Goal: Find specific page/section: Find specific page/section

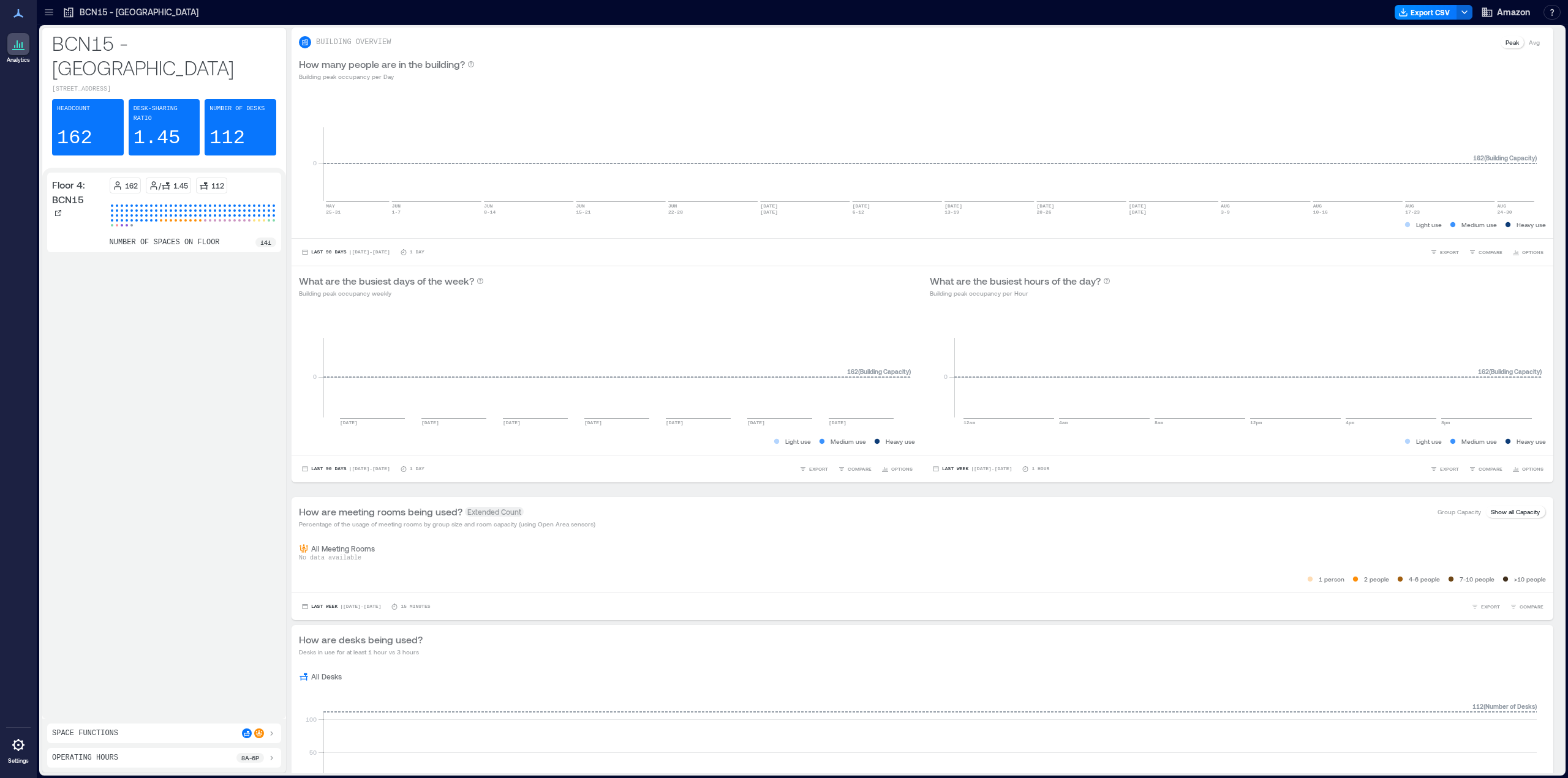
click at [52, 15] on icon at bounding box center [48, 14] width 8 height 1
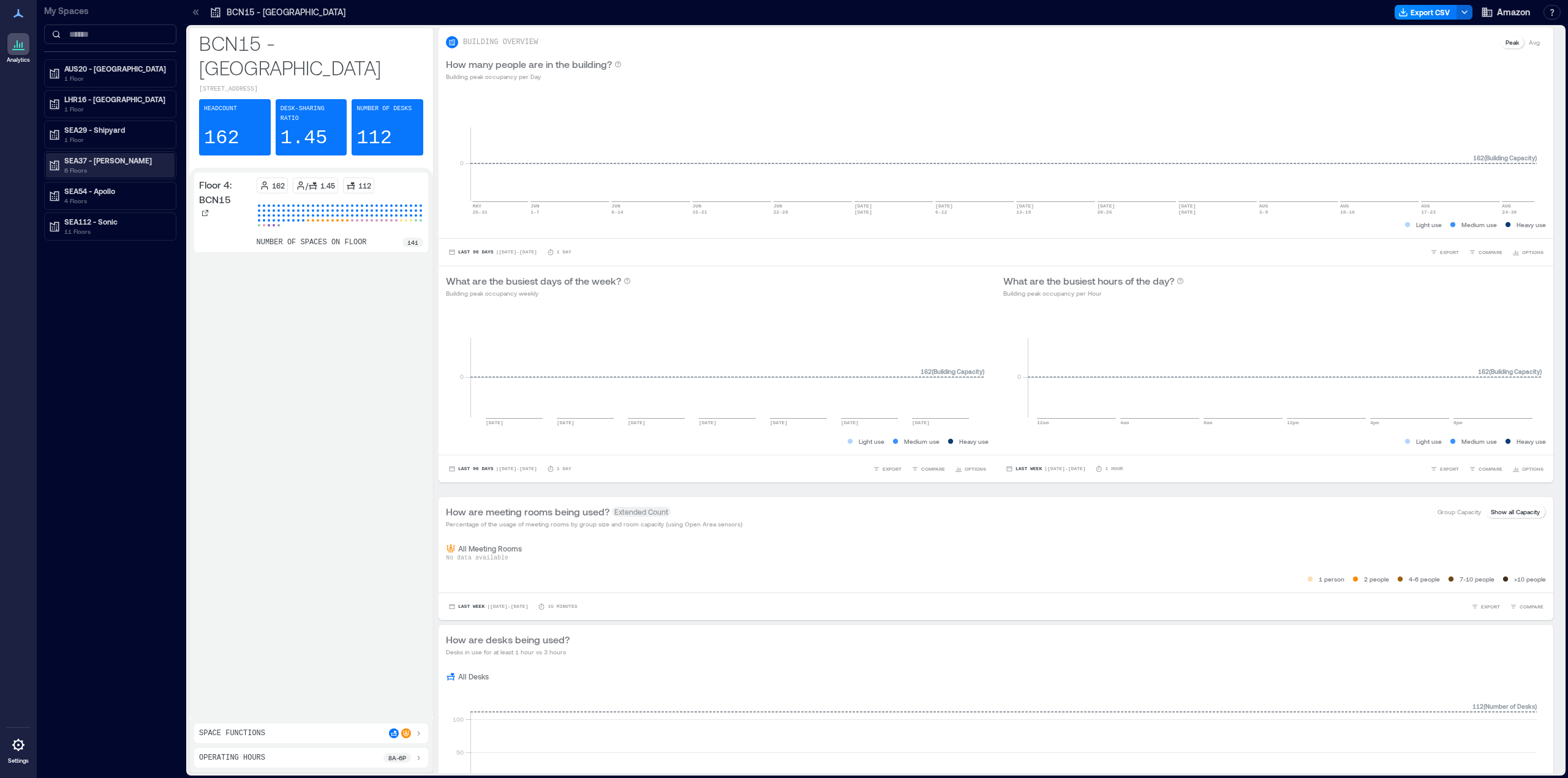
click at [109, 163] on p "SEA37 - [PERSON_NAME]" at bounding box center [116, 160] width 103 height 9
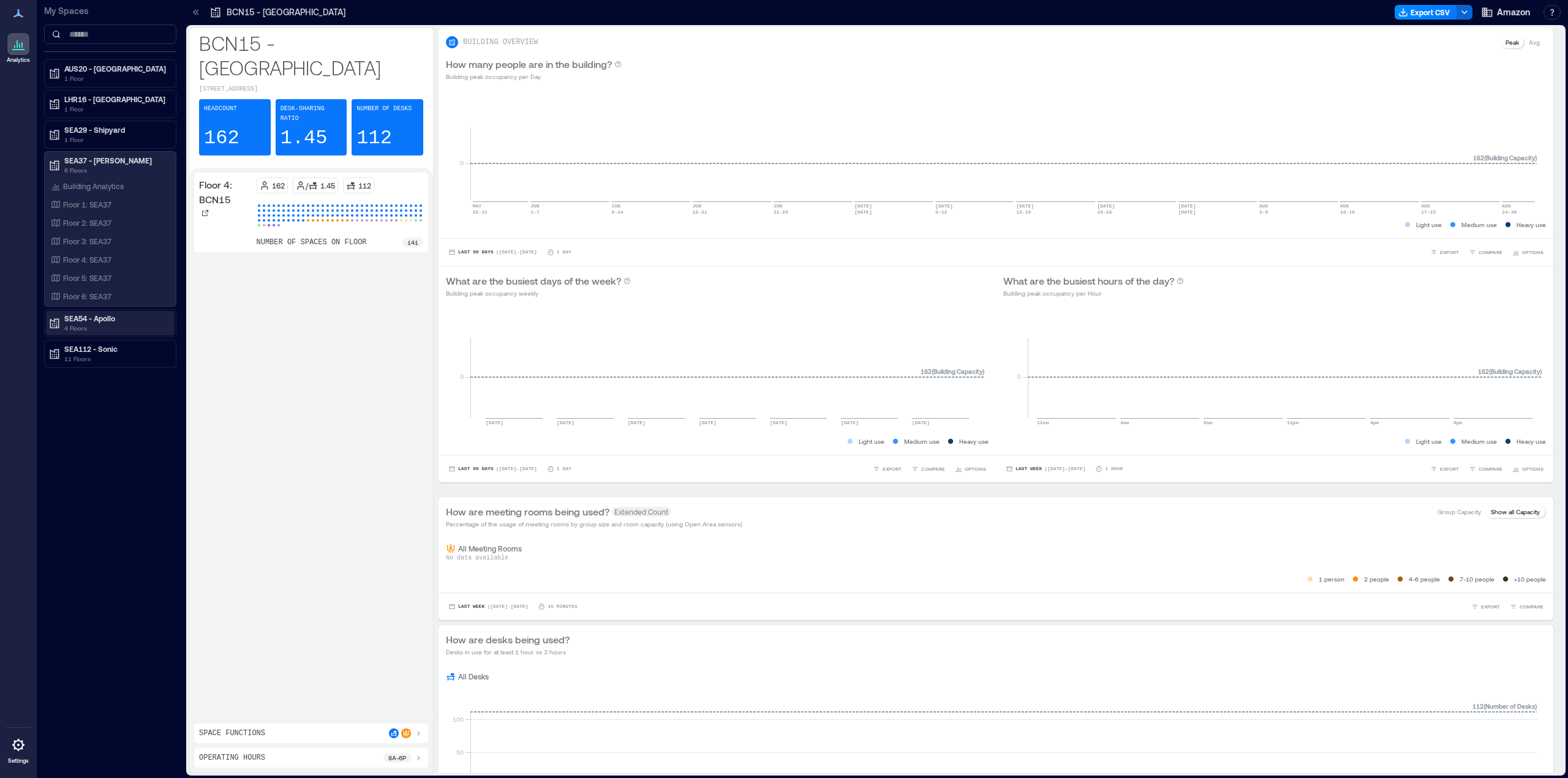
click at [92, 327] on p "4 Floors" at bounding box center [116, 327] width 103 height 9
click at [102, 380] on p "Floor 7: SEA54" at bounding box center [87, 380] width 48 height 9
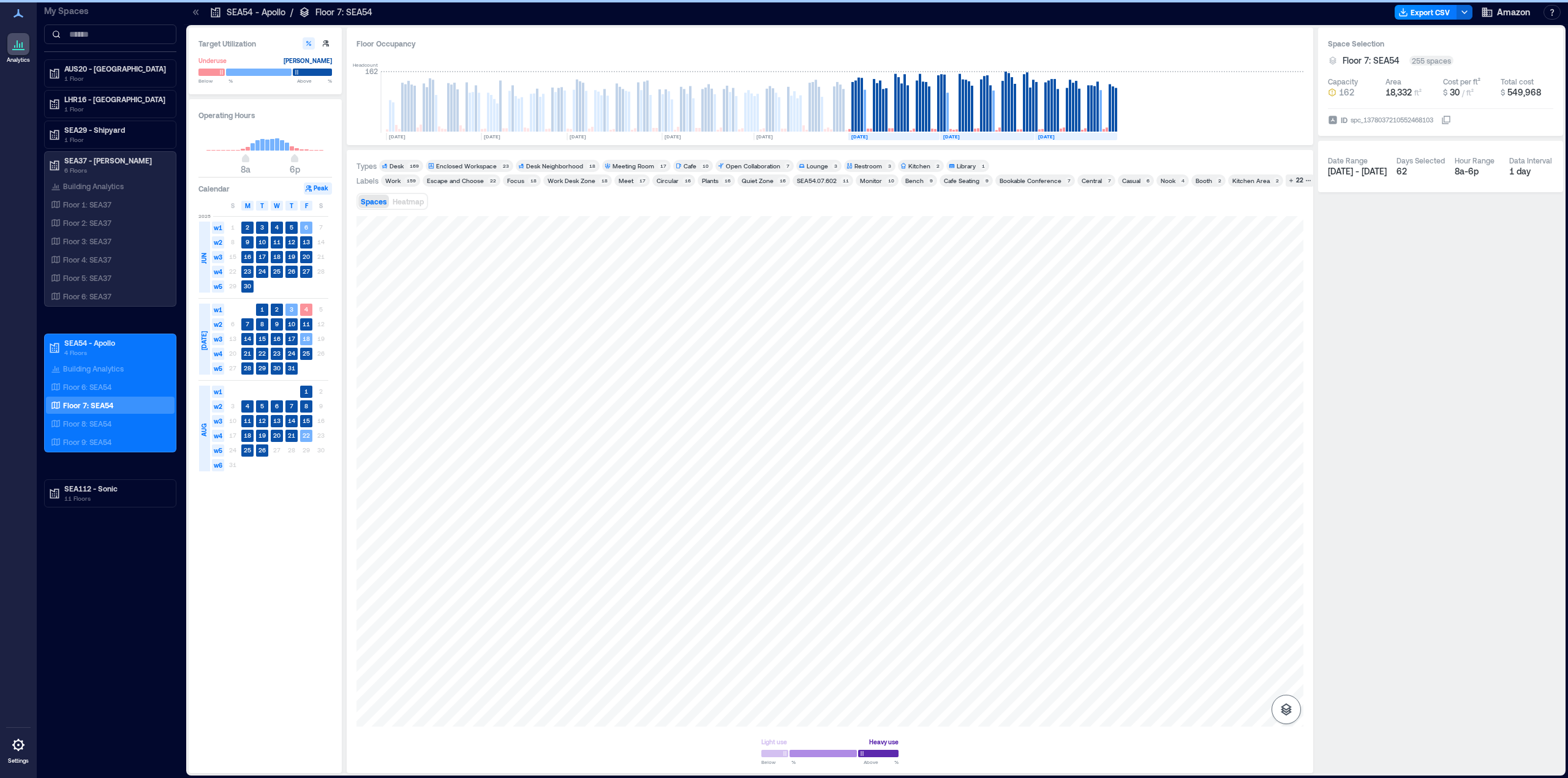
click at [1279, 709] on icon "button" at bounding box center [1285, 709] width 15 height 15
click at [1288, 649] on icon "button" at bounding box center [1285, 644] width 15 height 15
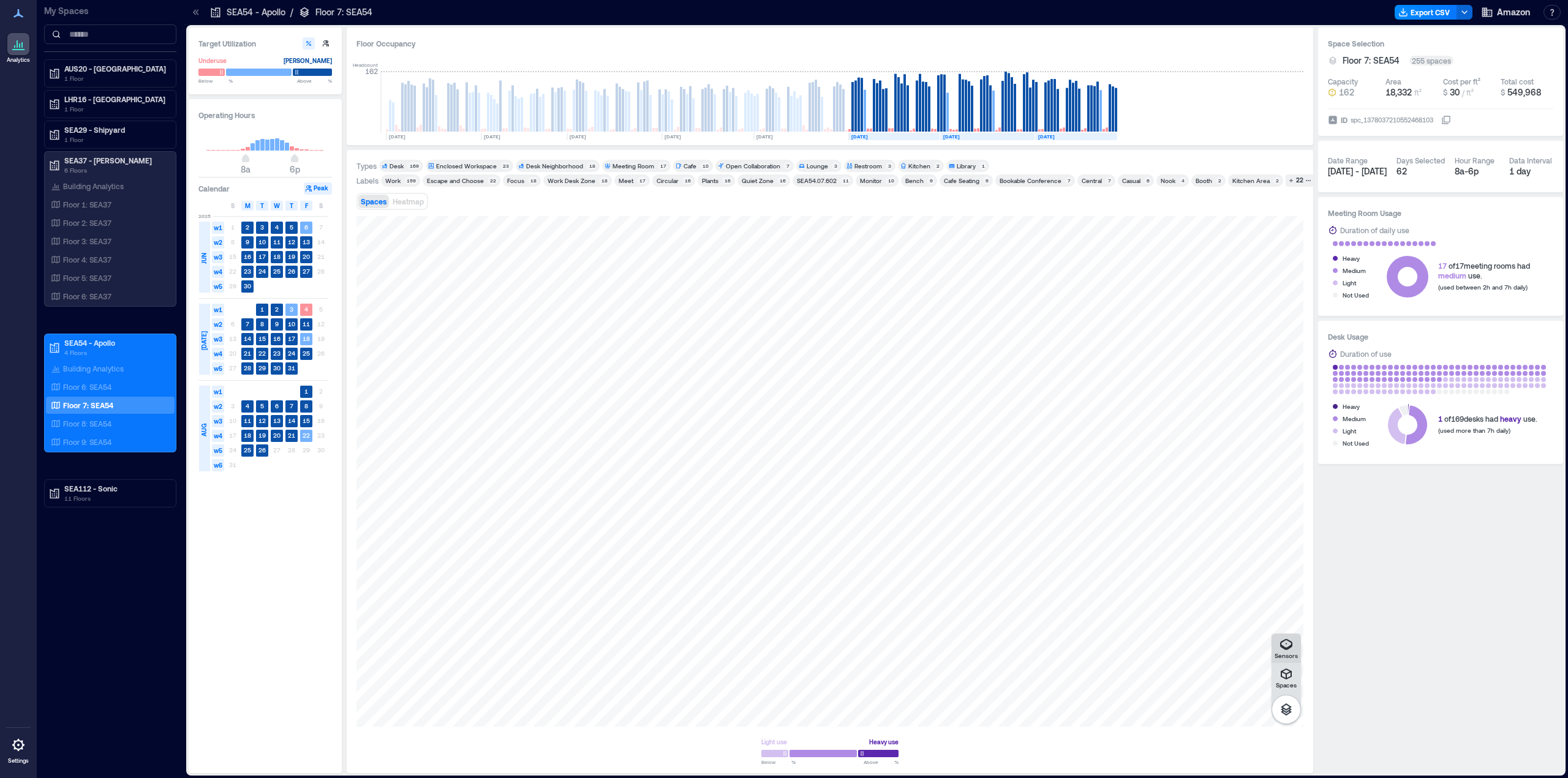
click at [1287, 649] on icon "button" at bounding box center [1286, 644] width 12 height 11
click at [1285, 675] on icon "button" at bounding box center [1285, 673] width 15 height 15
click at [1284, 673] on icon "button" at bounding box center [1286, 674] width 11 height 11
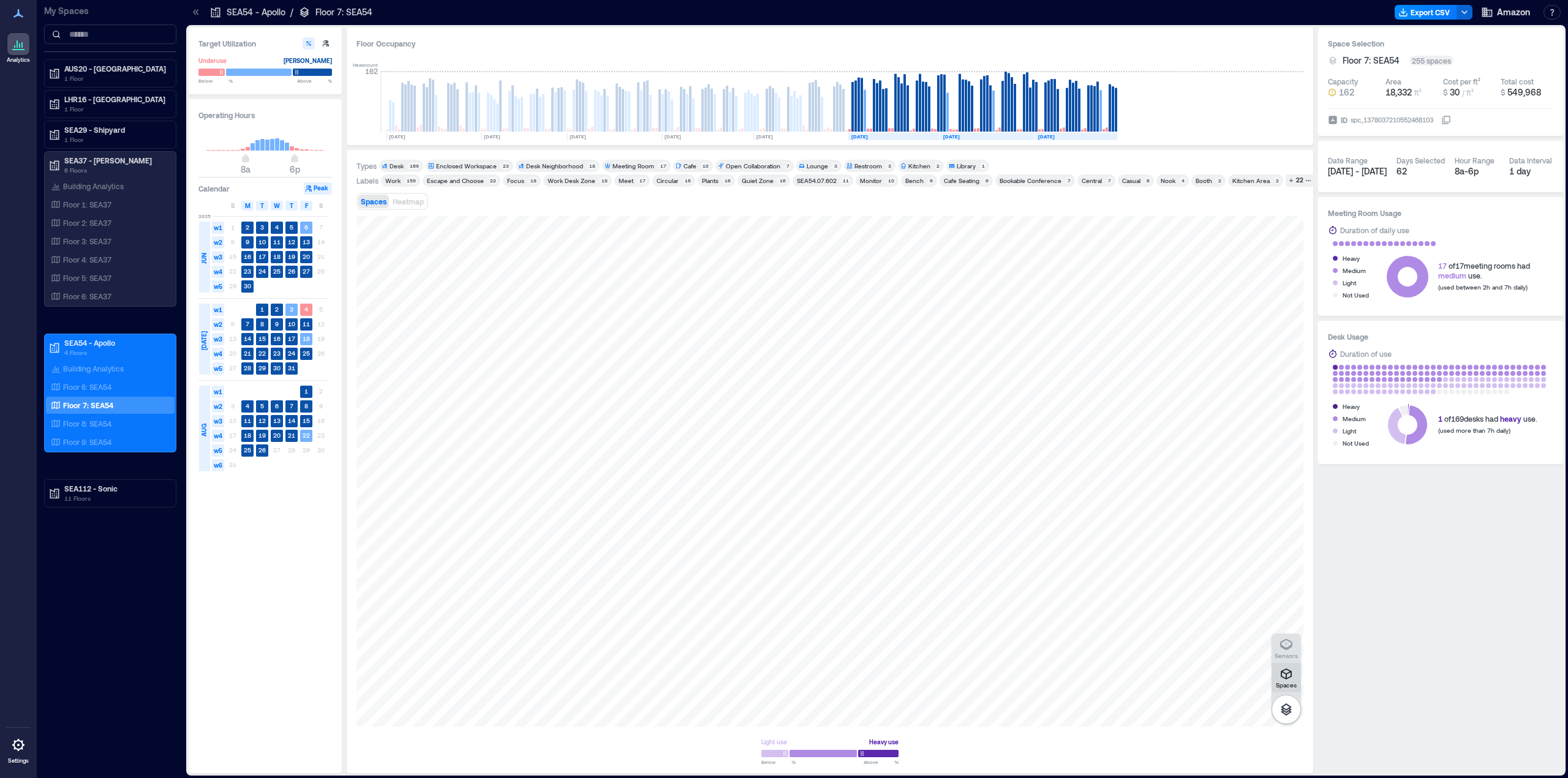
click at [1284, 673] on icon "button" at bounding box center [1286, 674] width 11 height 11
click at [1285, 669] on icon "button" at bounding box center [1285, 673] width 15 height 15
click at [411, 200] on span "Heatmap" at bounding box center [408, 201] width 31 height 9
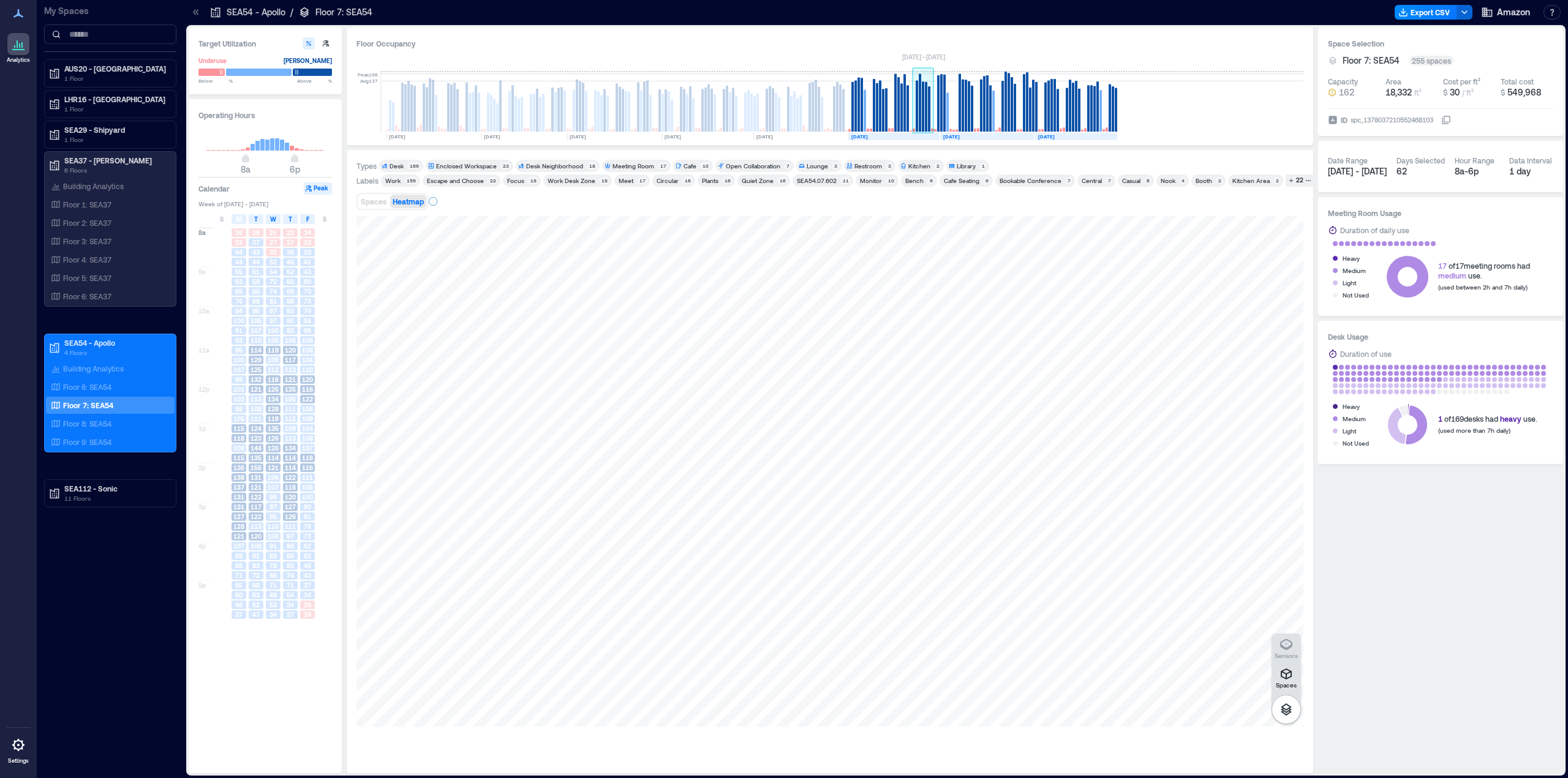
click at [930, 98] on rect at bounding box center [929, 109] width 3 height 45
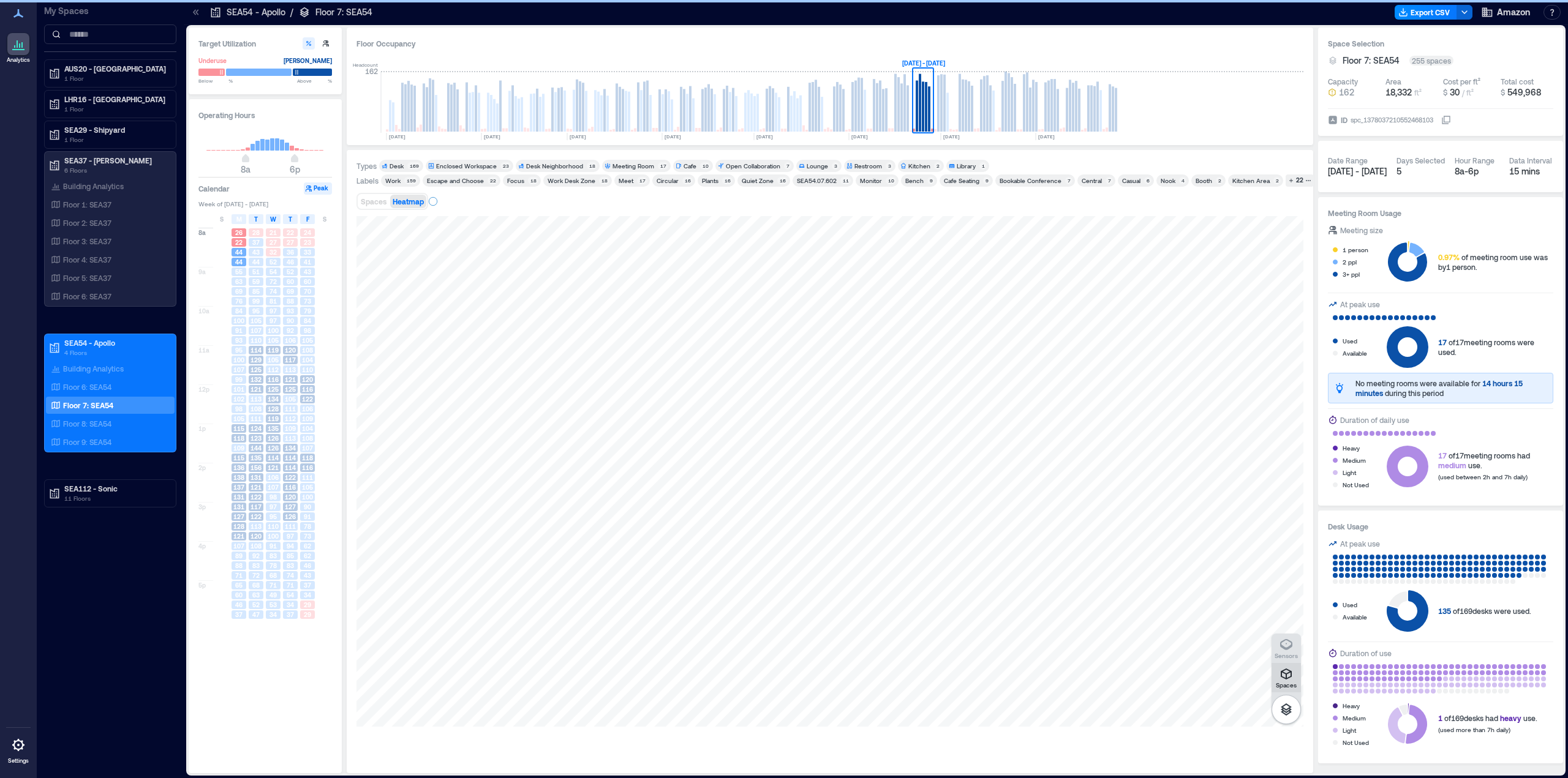
click at [1290, 678] on icon "button" at bounding box center [1286, 674] width 11 height 11
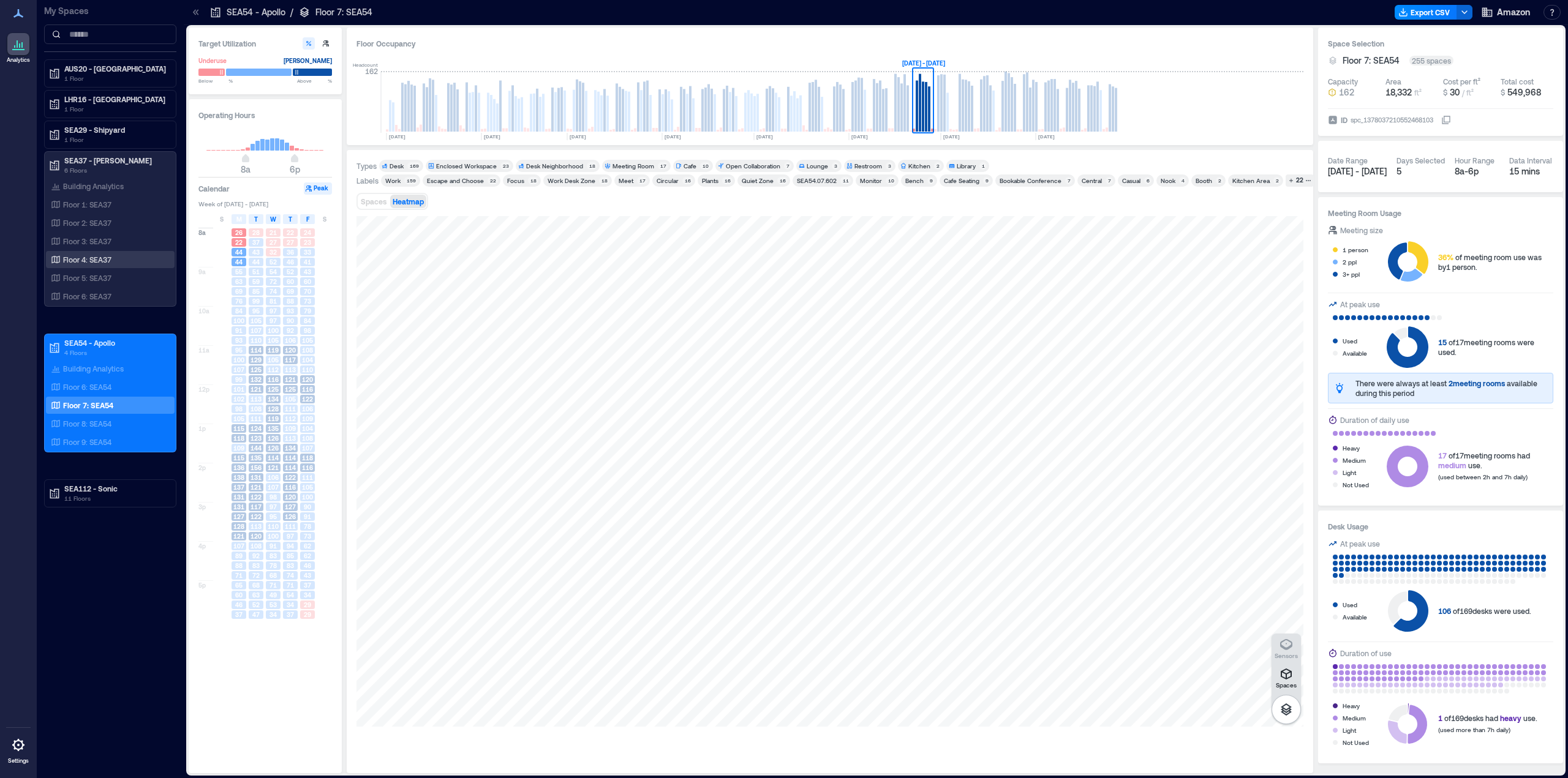
click at [98, 257] on p "Floor 4: SEA37" at bounding box center [87, 259] width 48 height 9
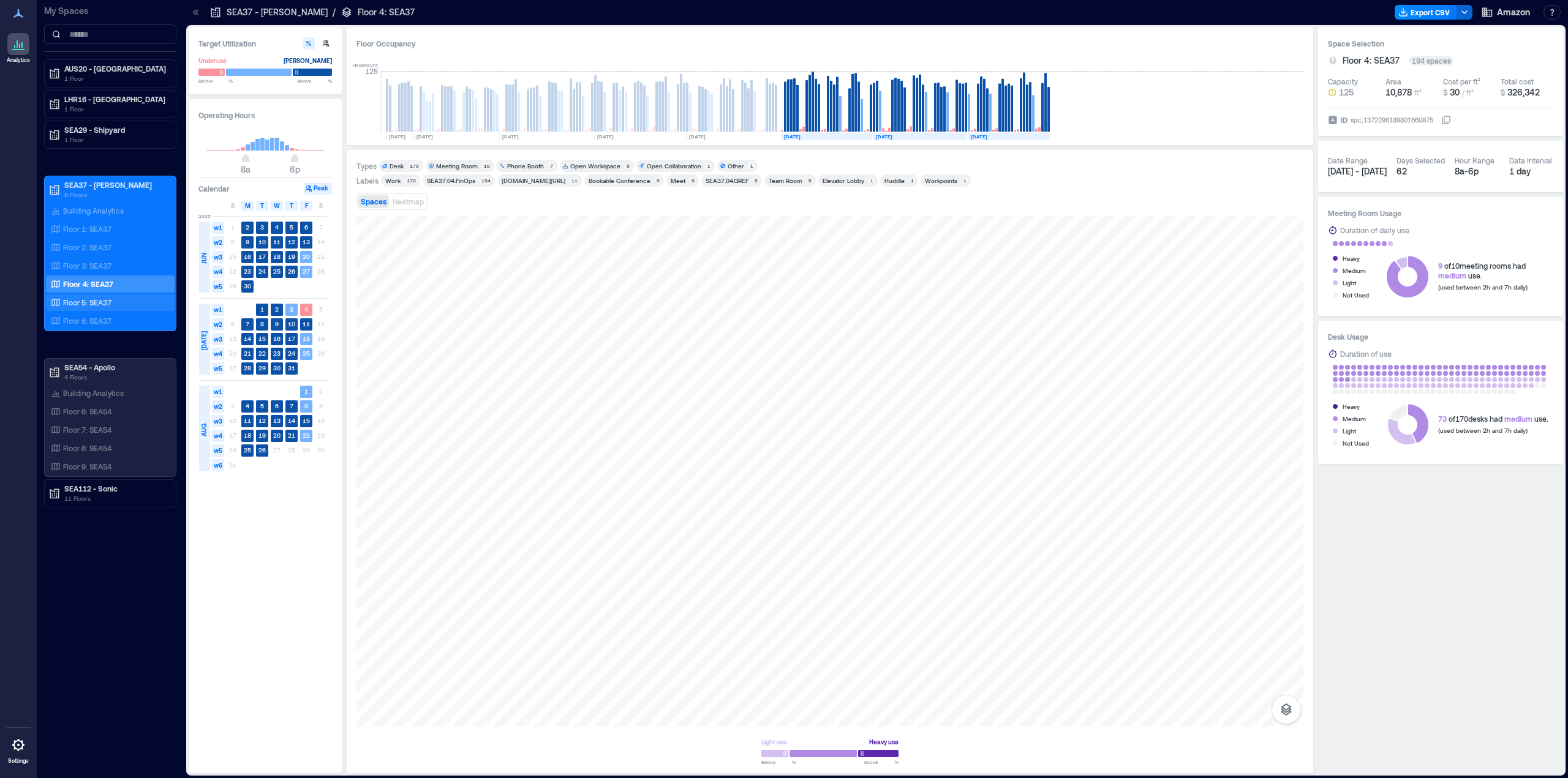
click at [87, 296] on div "Floor 5: SEA37" at bounding box center [107, 302] width 119 height 12
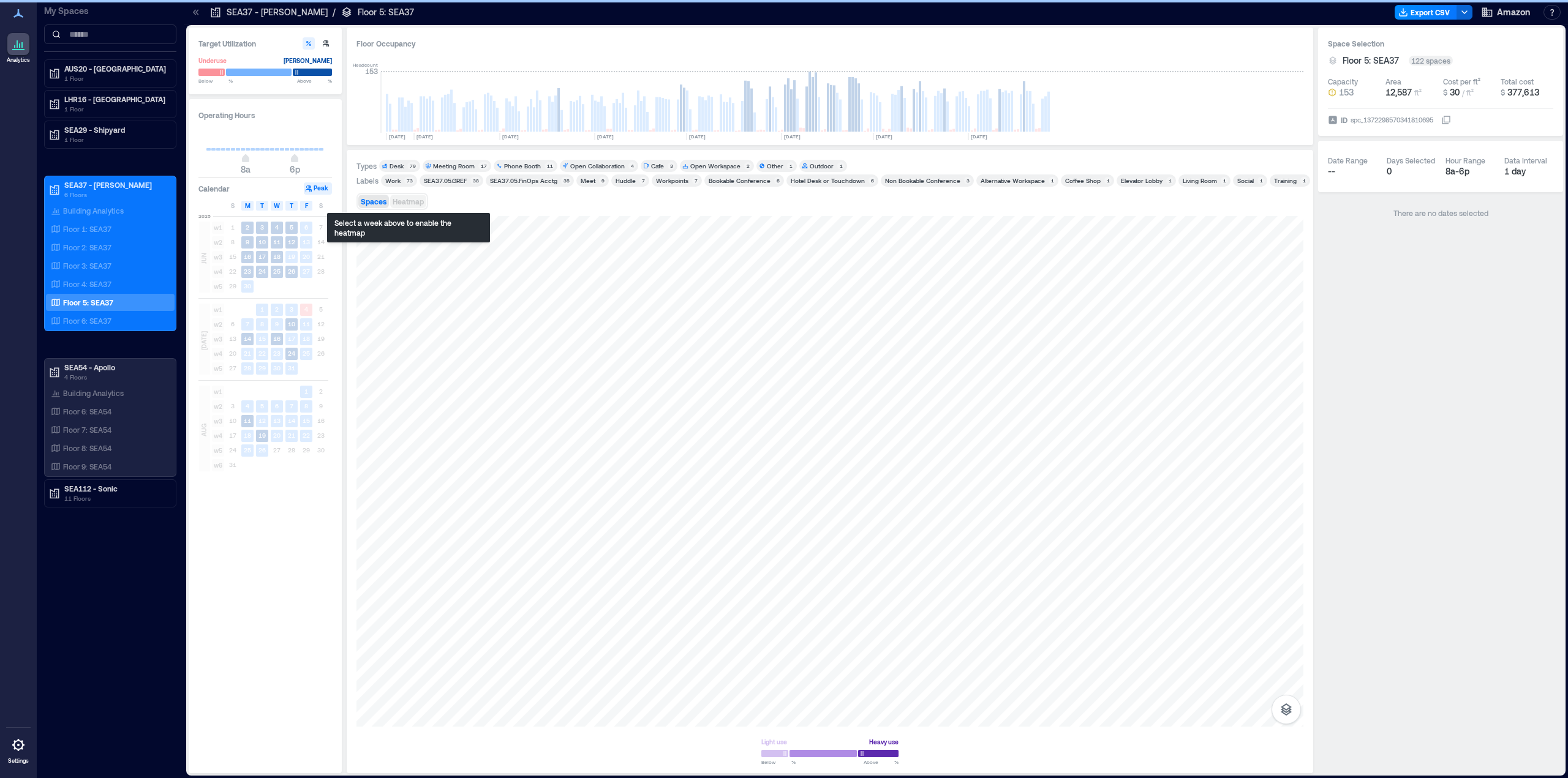
click at [404, 201] on span "Heatmap" at bounding box center [408, 201] width 31 height 9
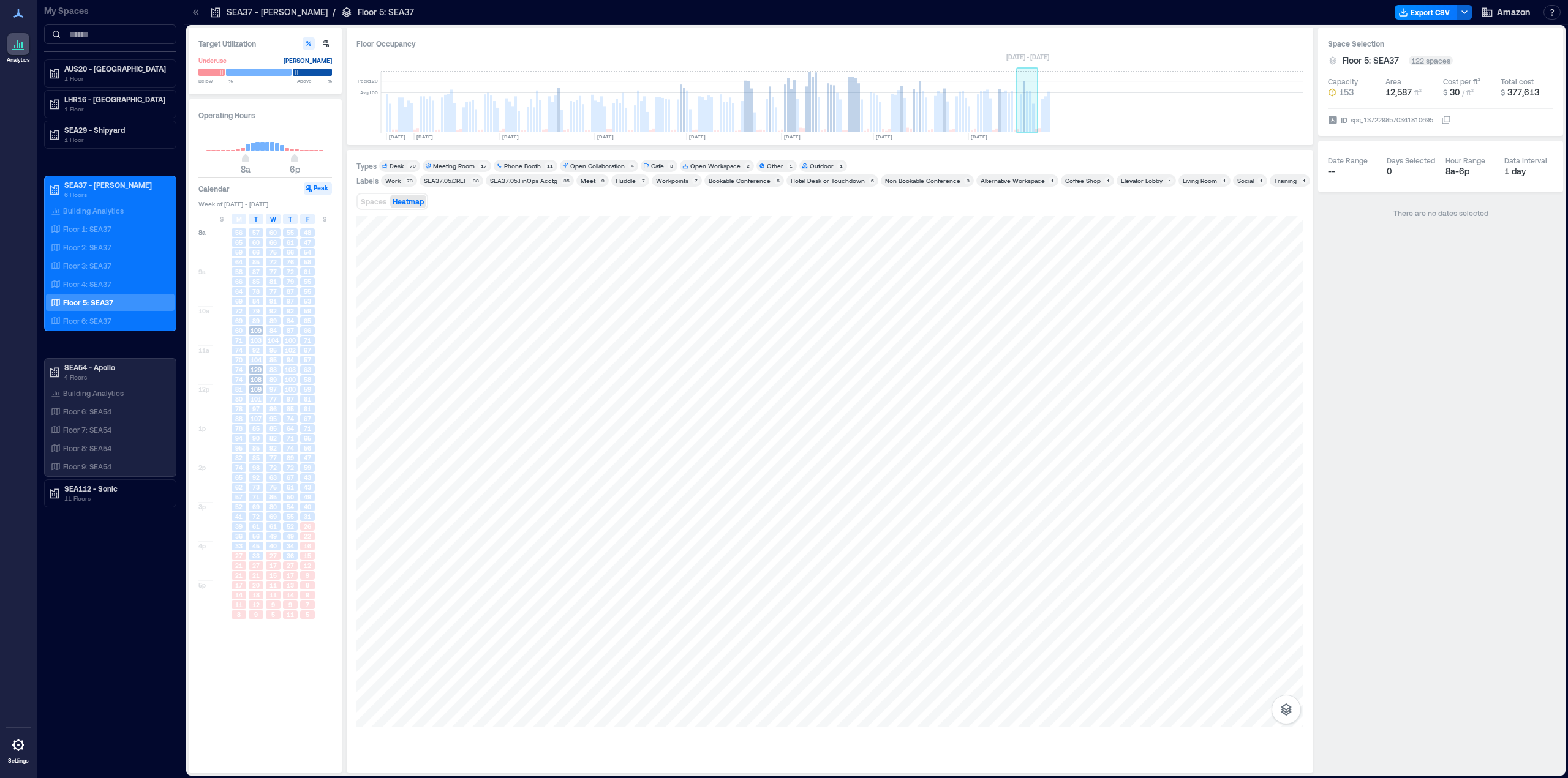
click at [1026, 111] on rect at bounding box center [1026, 111] width 3 height 41
